Goal: Browse casually

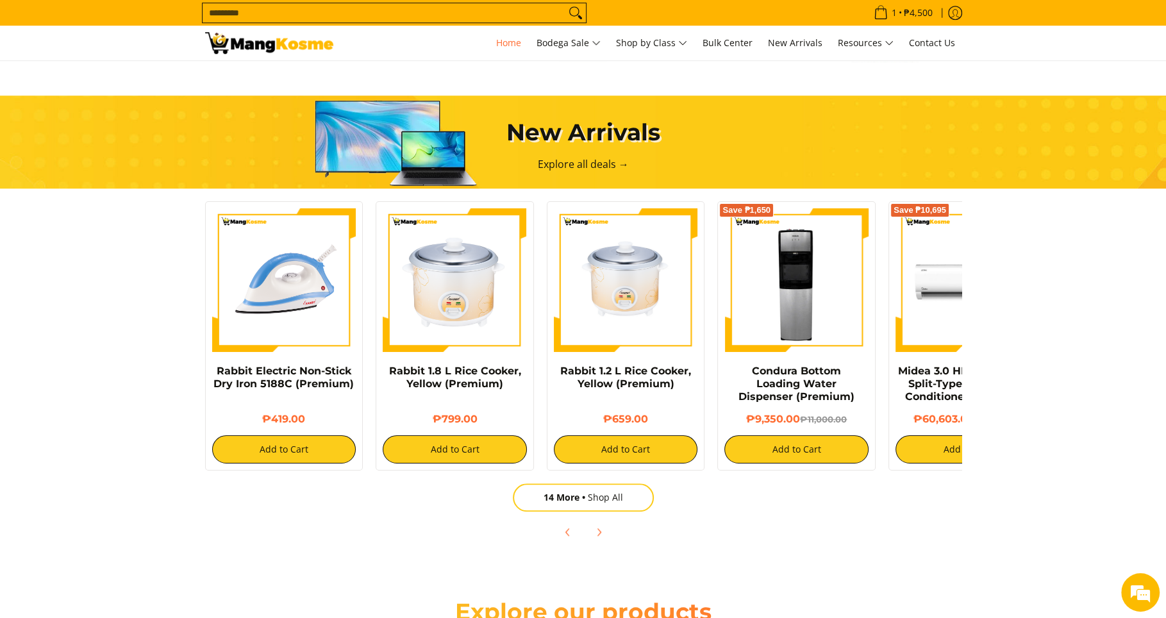
scroll to position [0, 510]
click at [599, 533] on icon "Next" at bounding box center [599, 532] width 3 height 7
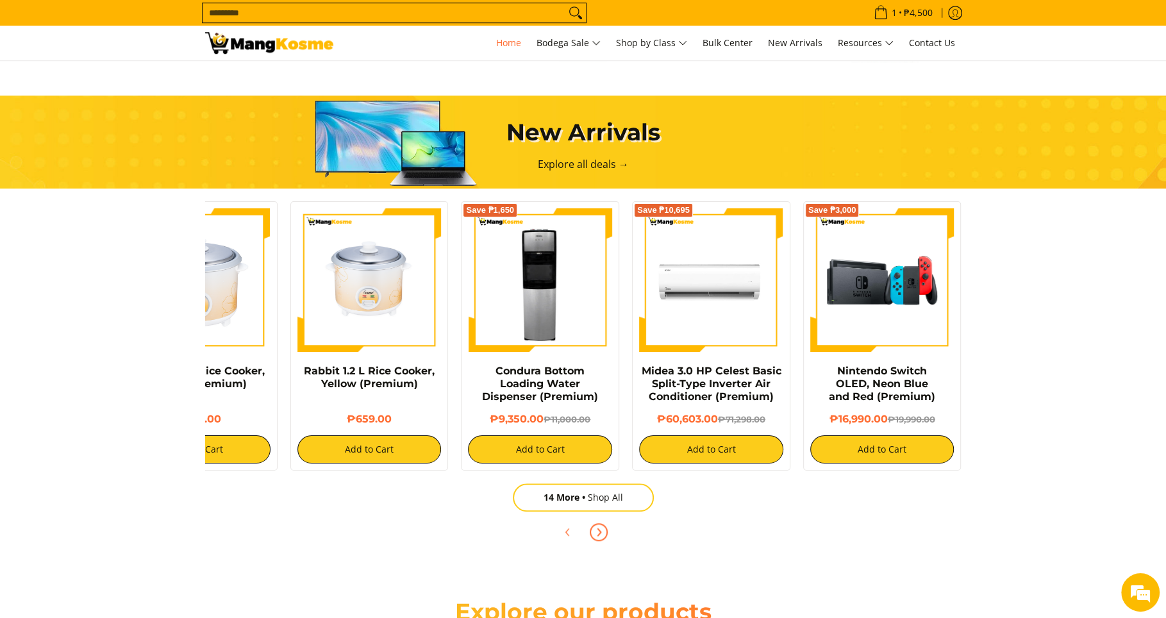
scroll to position [0, 0]
click at [599, 533] on icon "Next" at bounding box center [599, 532] width 3 height 7
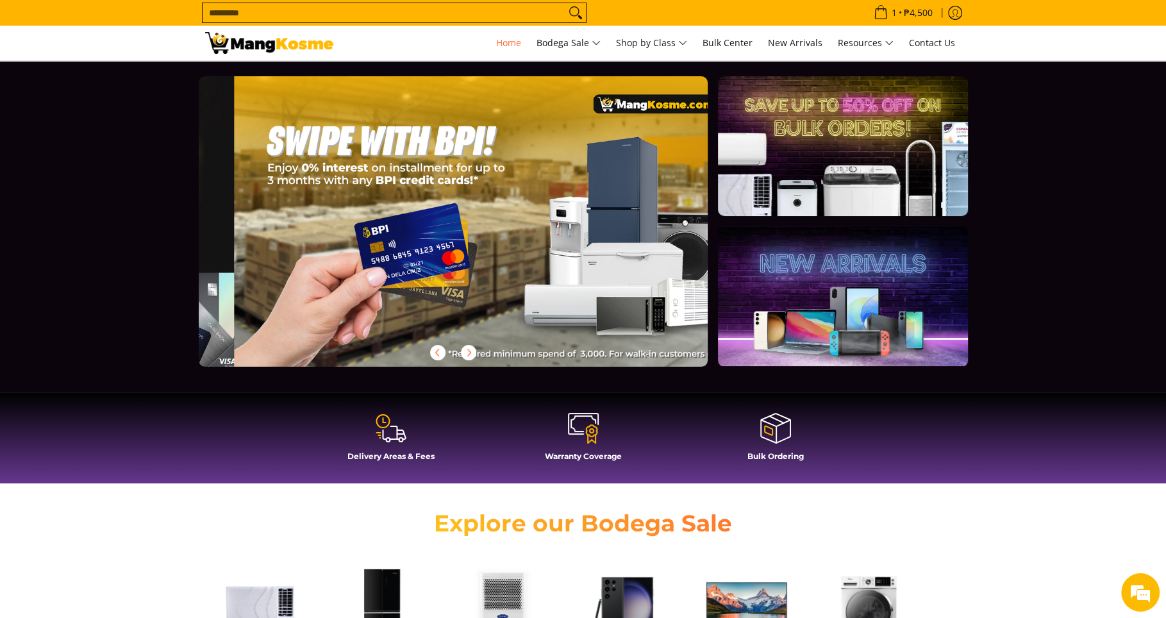
scroll to position [0, 1529]
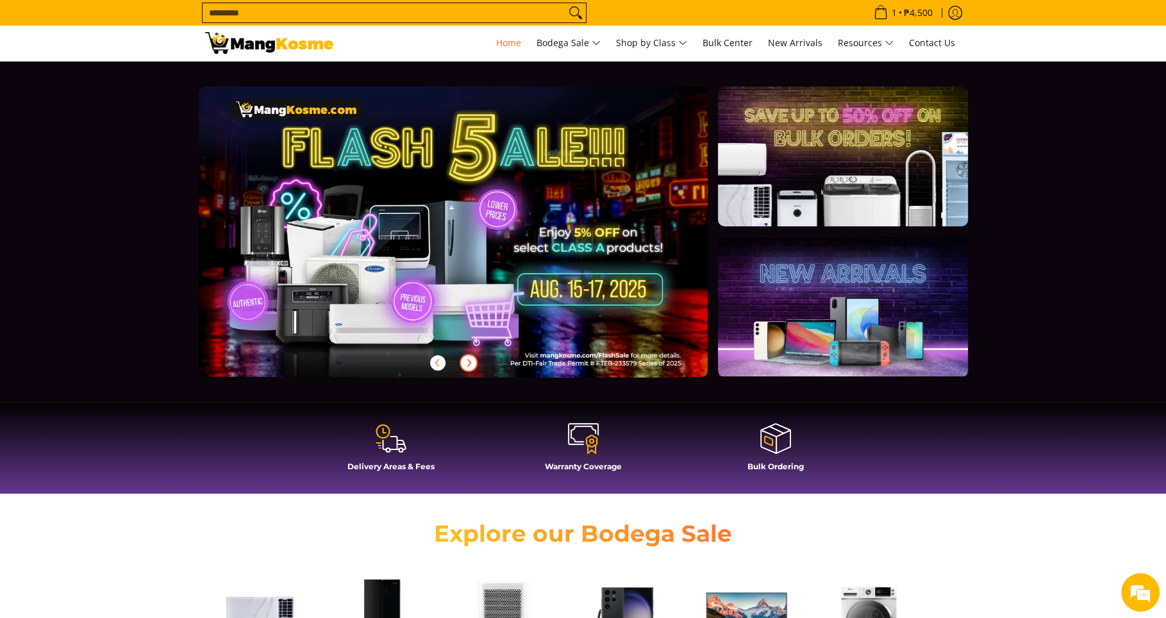
click at [471, 363] on icon "Next" at bounding box center [469, 363] width 10 height 10
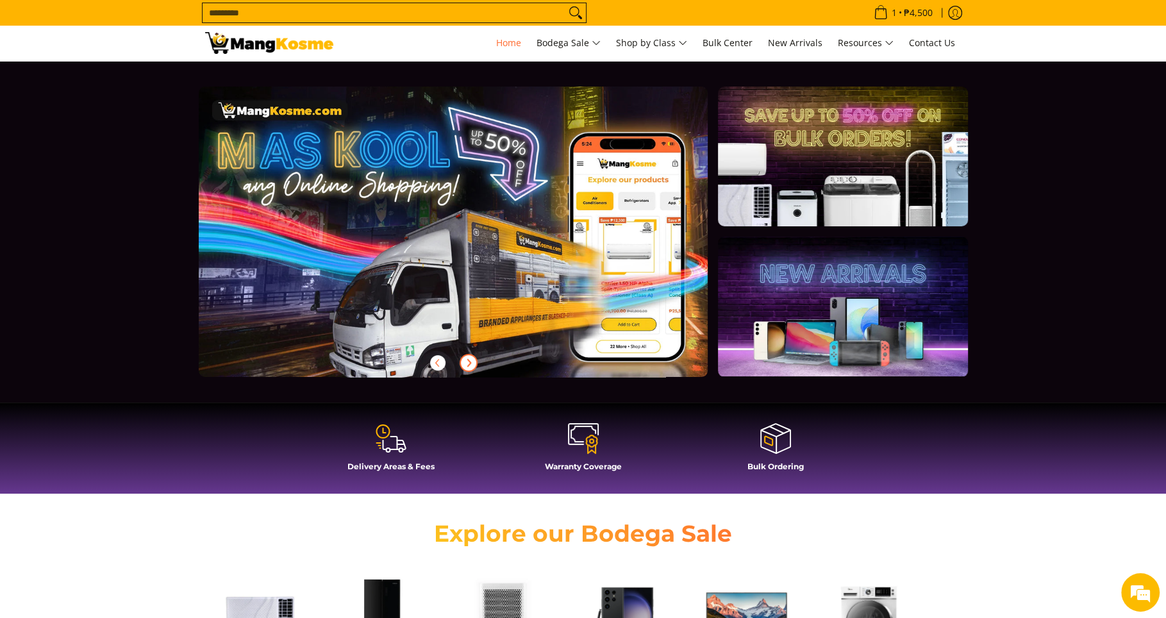
click at [471, 363] on icon "Next" at bounding box center [469, 363] width 10 height 10
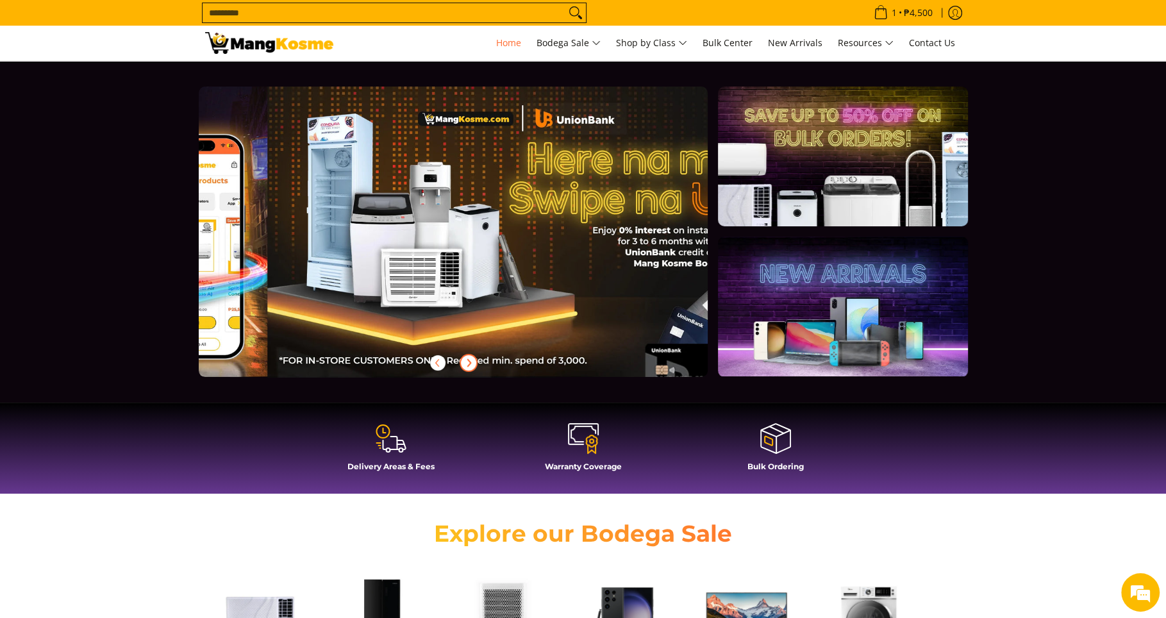
scroll to position [0, 1020]
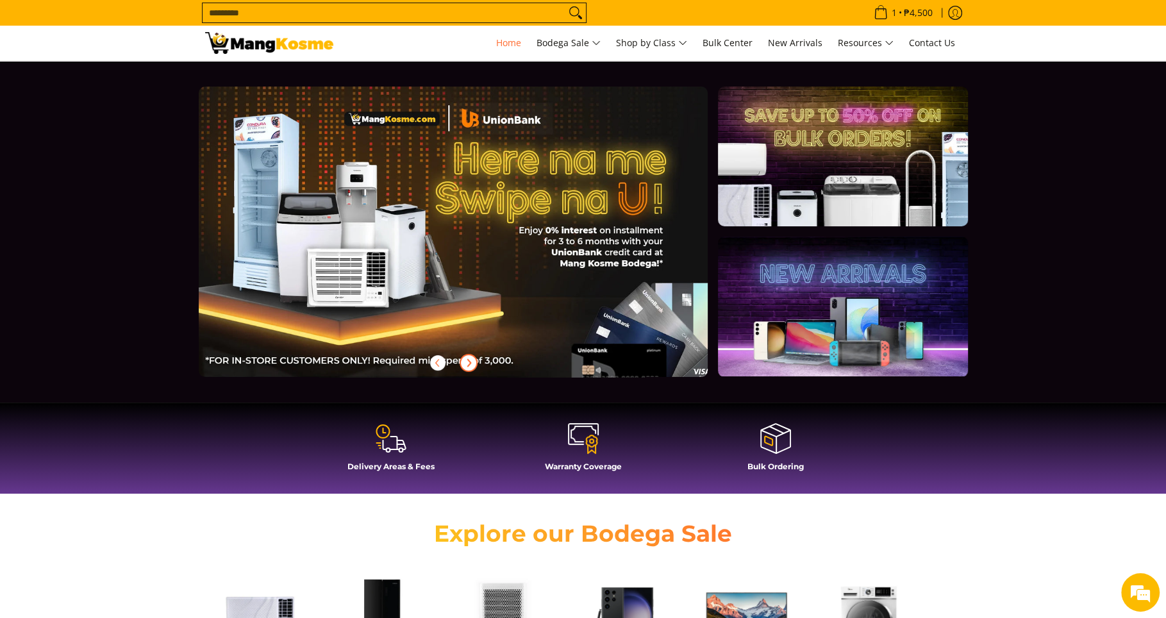
click at [471, 363] on icon "Next" at bounding box center [469, 363] width 10 height 10
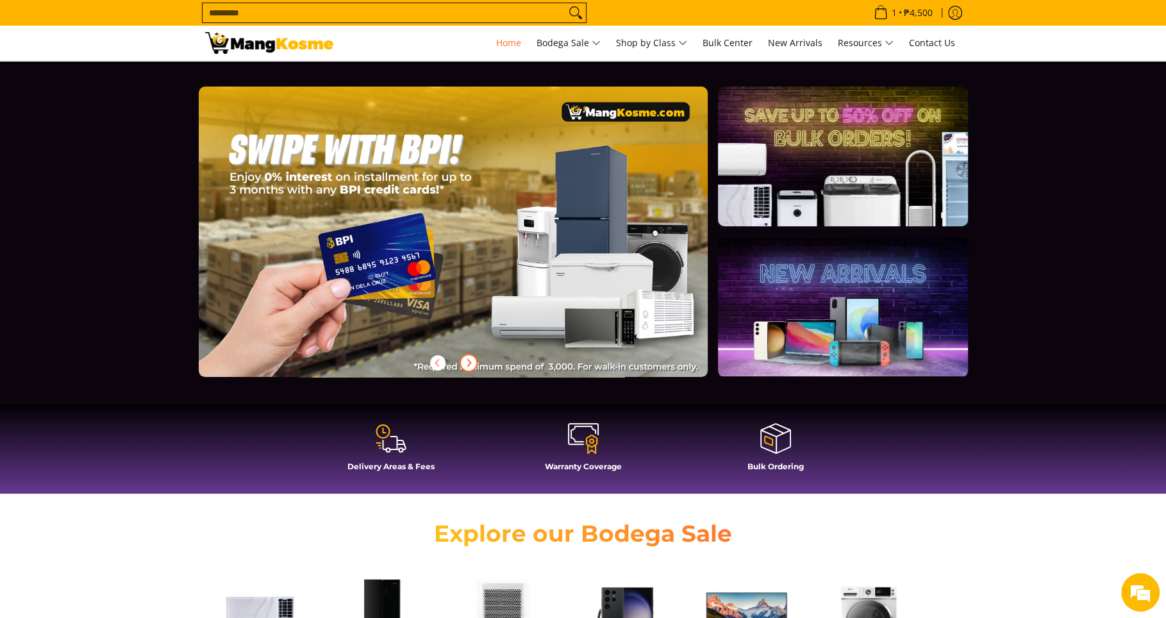
scroll to position [0, 1529]
click at [471, 363] on icon "Next" at bounding box center [469, 363] width 10 height 10
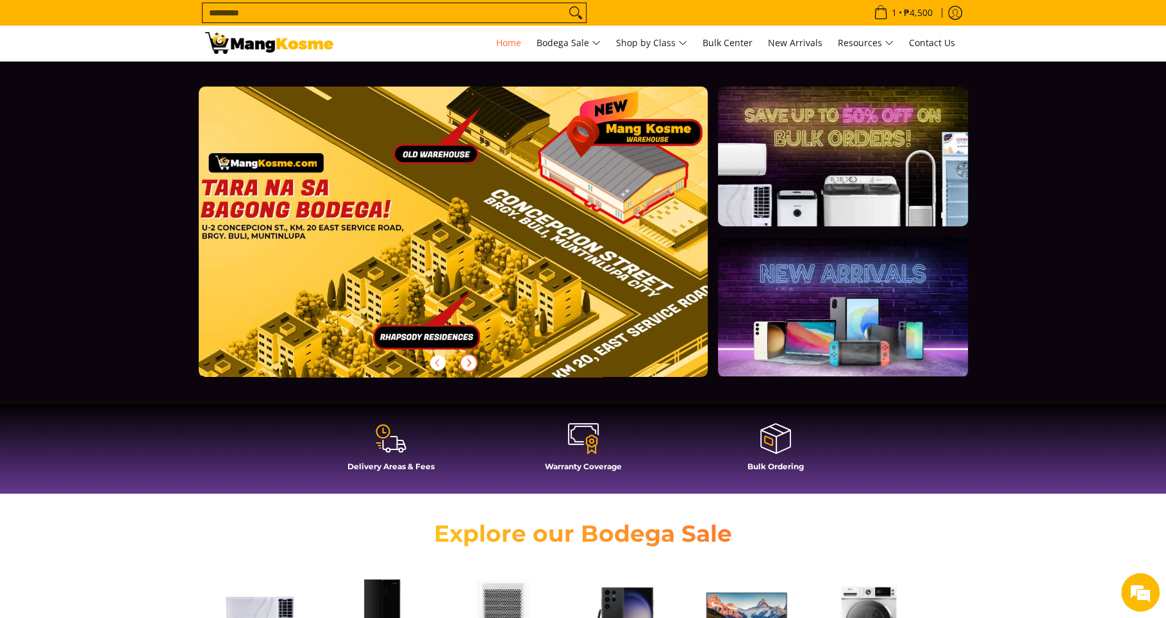
scroll to position [0, 2039]
click at [471, 363] on icon "Next" at bounding box center [469, 363] width 10 height 10
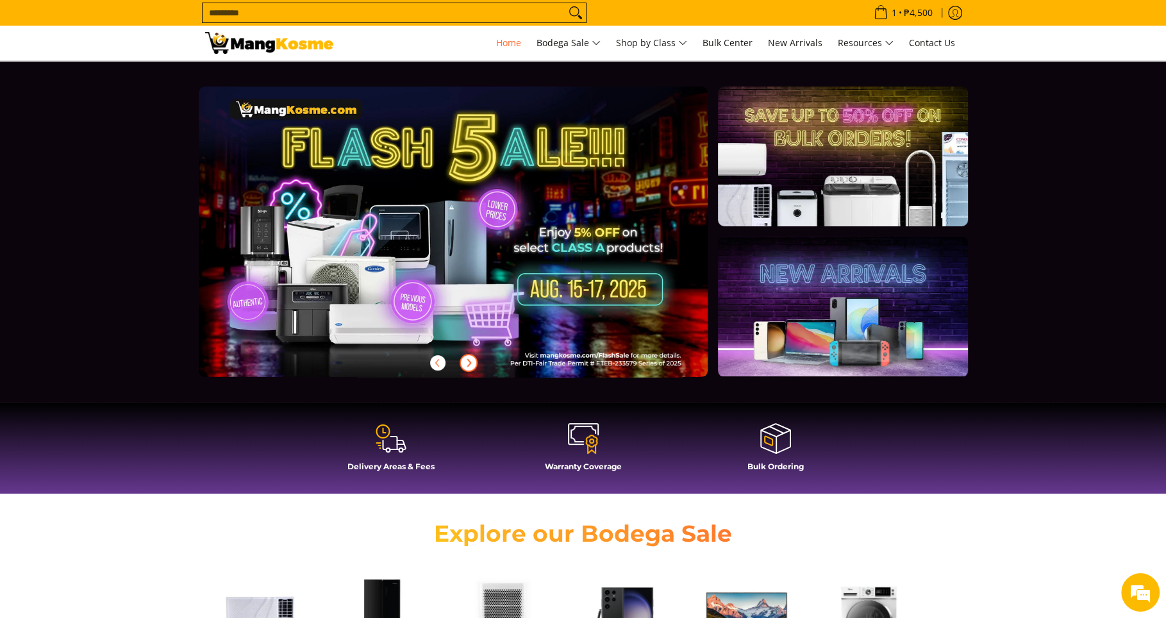
scroll to position [0, 0]
click at [455, 244] on link at bounding box center [474, 242] width 551 height 311
